Goal: Check status

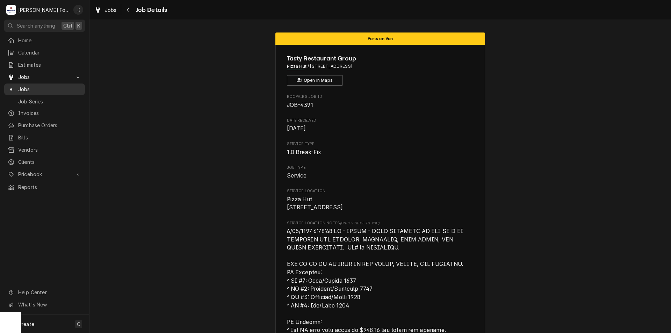
click at [26, 86] on span "Jobs" at bounding box center [49, 89] width 63 height 7
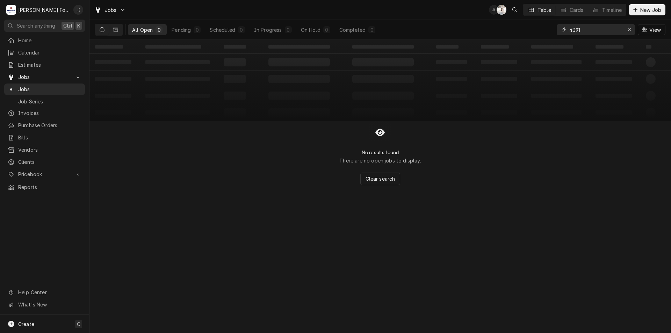
drag, startPoint x: 580, startPoint y: 30, endPoint x: 542, endPoint y: 32, distance: 38.1
click at [548, 35] on div "All Open 0 Pending 0 Scheduled 0 In Progress 0 On Hold 0 Completed 0 4391 View" at bounding box center [380, 30] width 570 height 20
type input "7221"
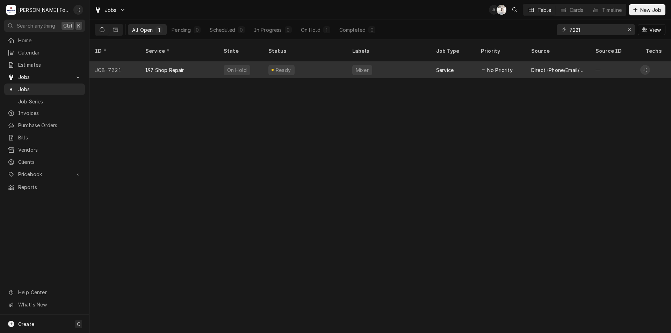
click at [338, 65] on div "Ready" at bounding box center [305, 70] width 84 height 17
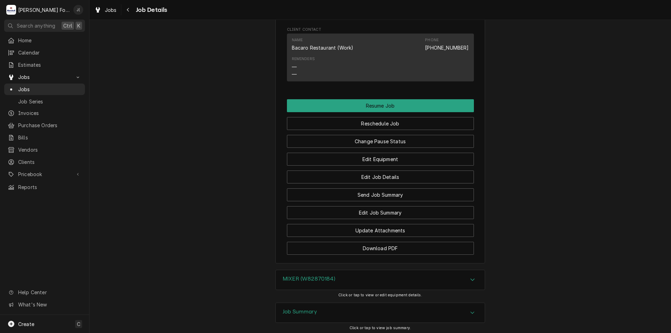
scroll to position [792, 0]
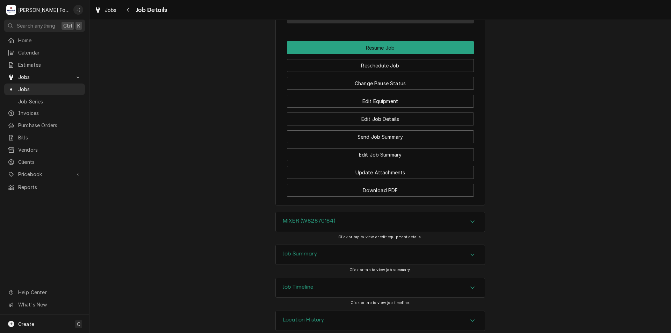
click at [331, 278] on div "Job Timeline" at bounding box center [380, 288] width 209 height 20
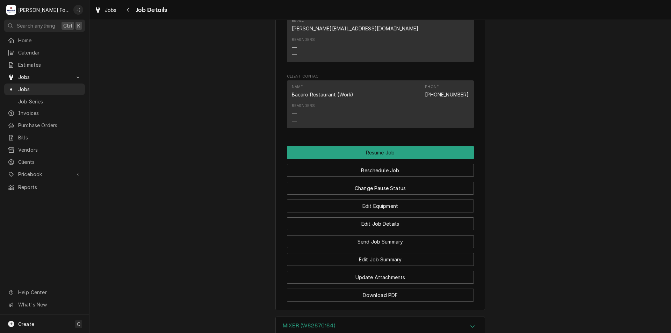
scroll to position [723, 0]
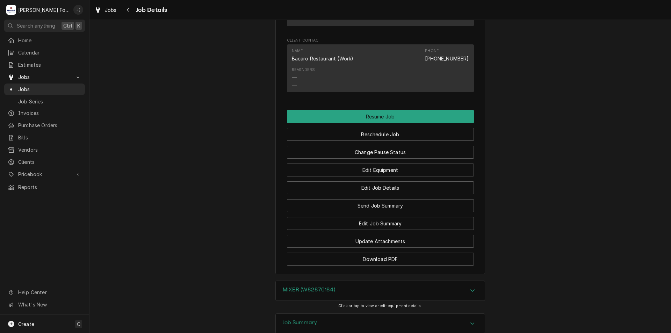
click at [328, 281] on div "MIXER (W82870184)" at bounding box center [380, 291] width 209 height 20
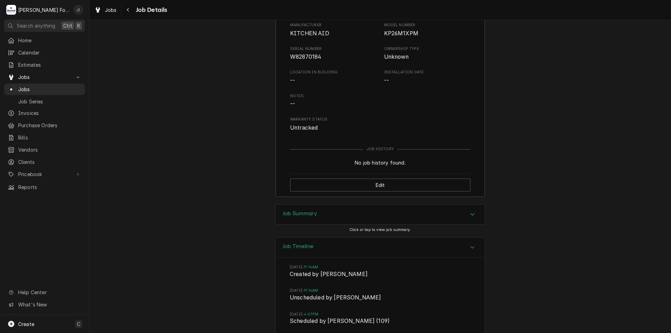
scroll to position [1038, 0]
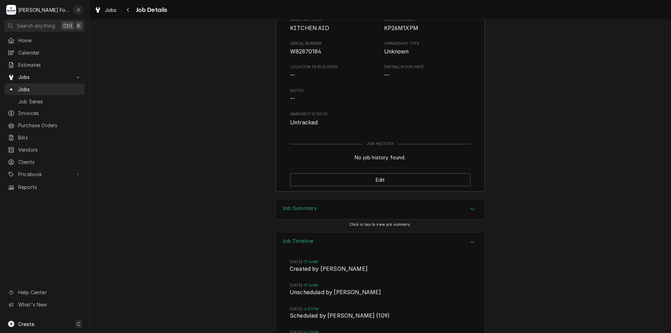
click at [332, 200] on div "Job Summary" at bounding box center [380, 210] width 209 height 20
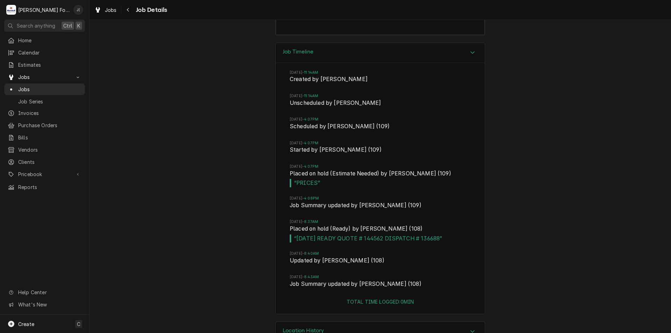
scroll to position [2054, 0]
